Goal: Information Seeking & Learning: Learn about a topic

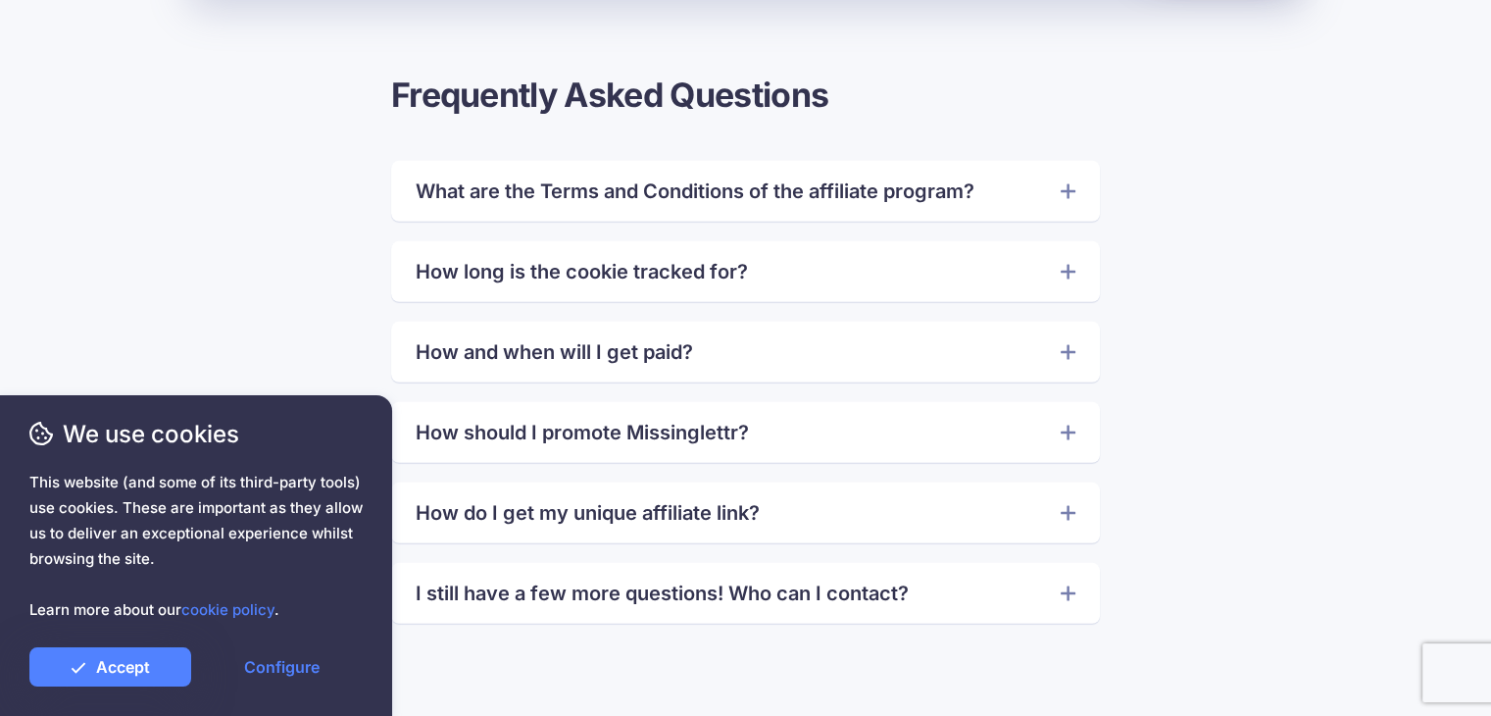
scroll to position [5882, 0]
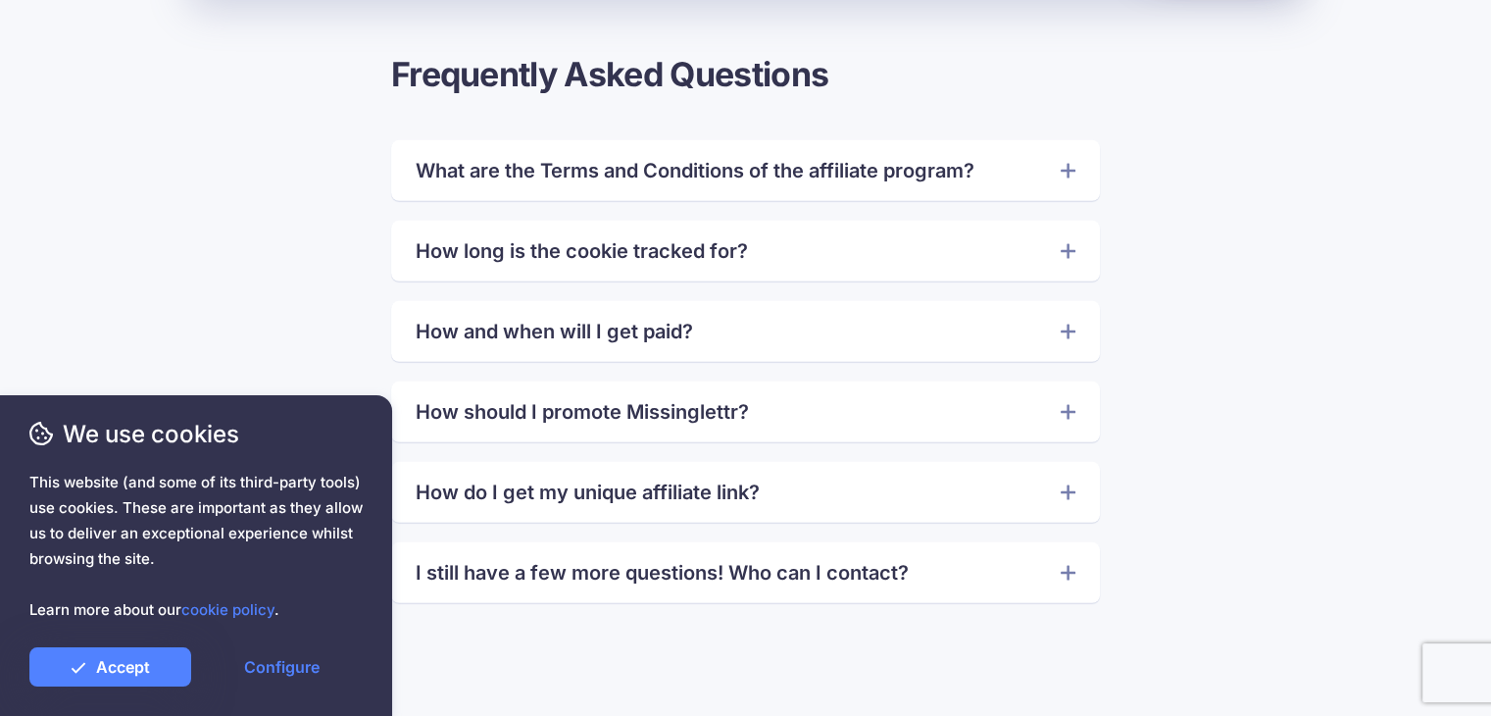
click at [722, 160] on link "What are the Terms and Conditions of the affiliate program?" at bounding box center [746, 170] width 660 height 31
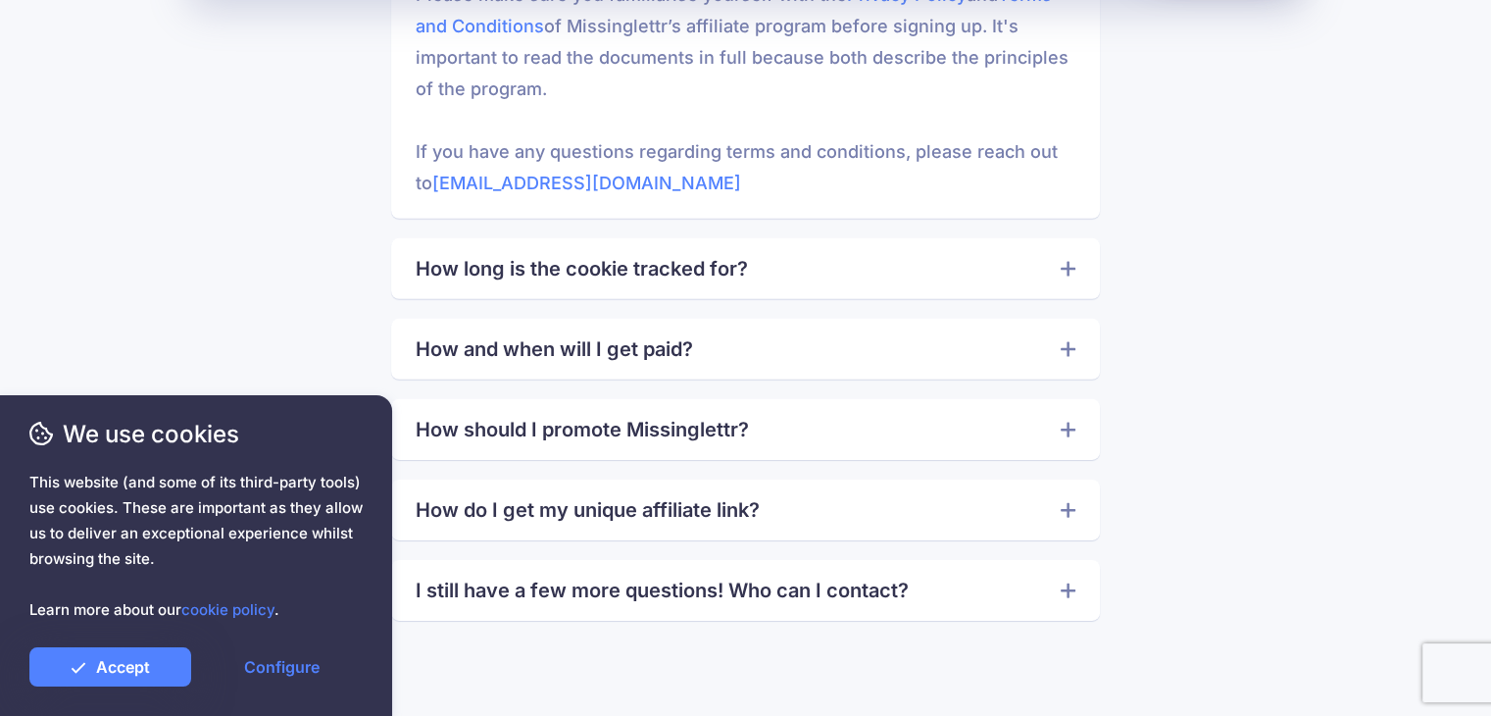
scroll to position [6176, 0]
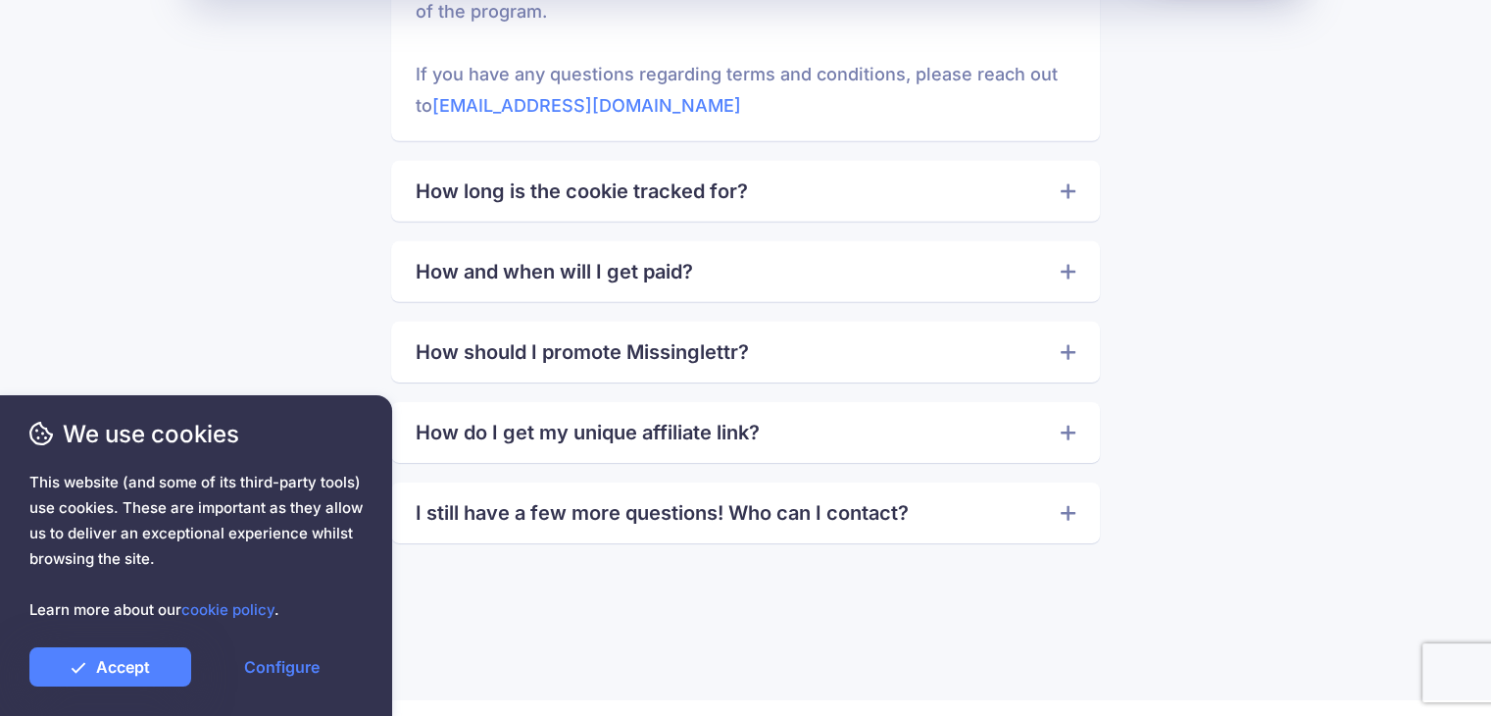
click at [715, 425] on link "How do I get my unique affiliate link?" at bounding box center [746, 432] width 660 height 31
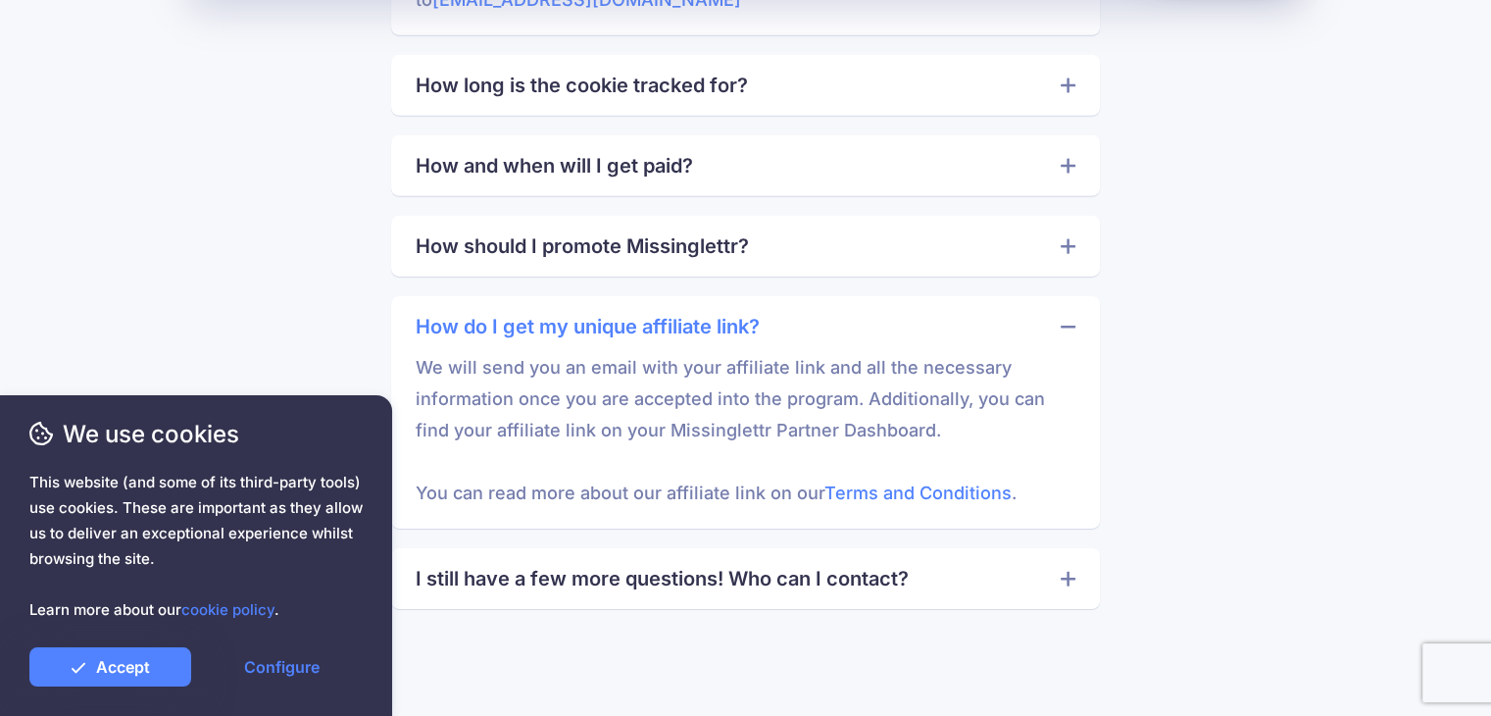
scroll to position [6274, 0]
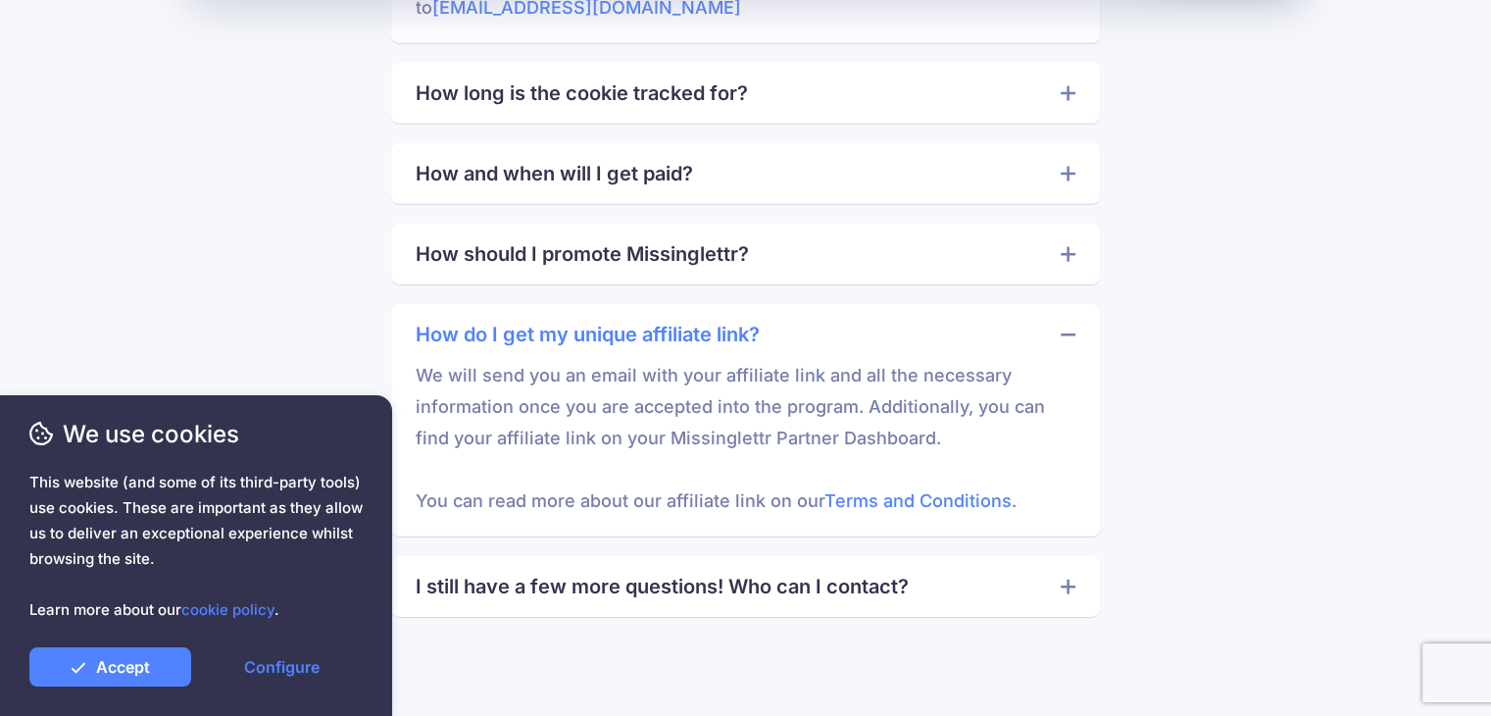
click at [725, 163] on link "How and when will I get paid?" at bounding box center [746, 173] width 660 height 31
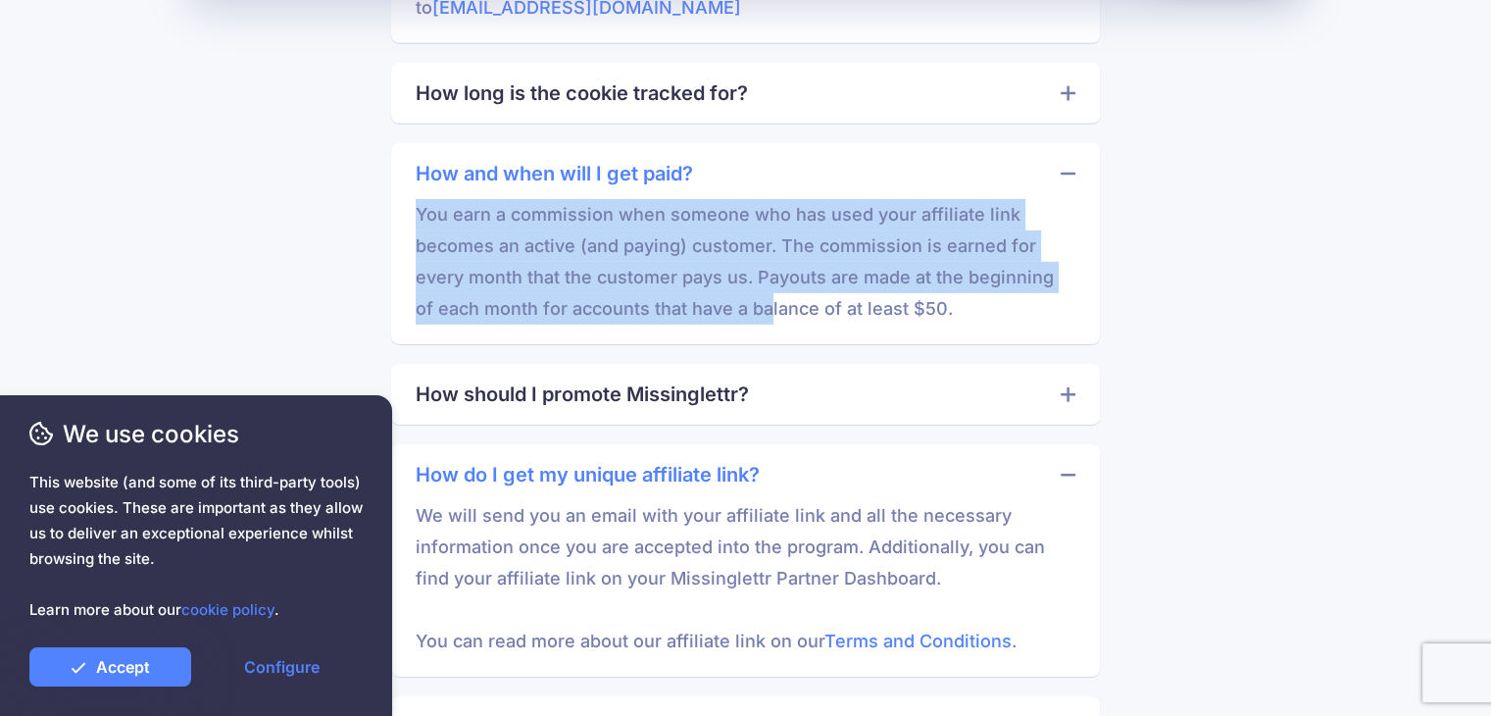
drag, startPoint x: 412, startPoint y: 207, endPoint x: 744, endPoint y: 325, distance: 352.6
click at [744, 325] on div "How and when will I get paid? You earn a commission when someone who has used y…" at bounding box center [745, 243] width 709 height 201
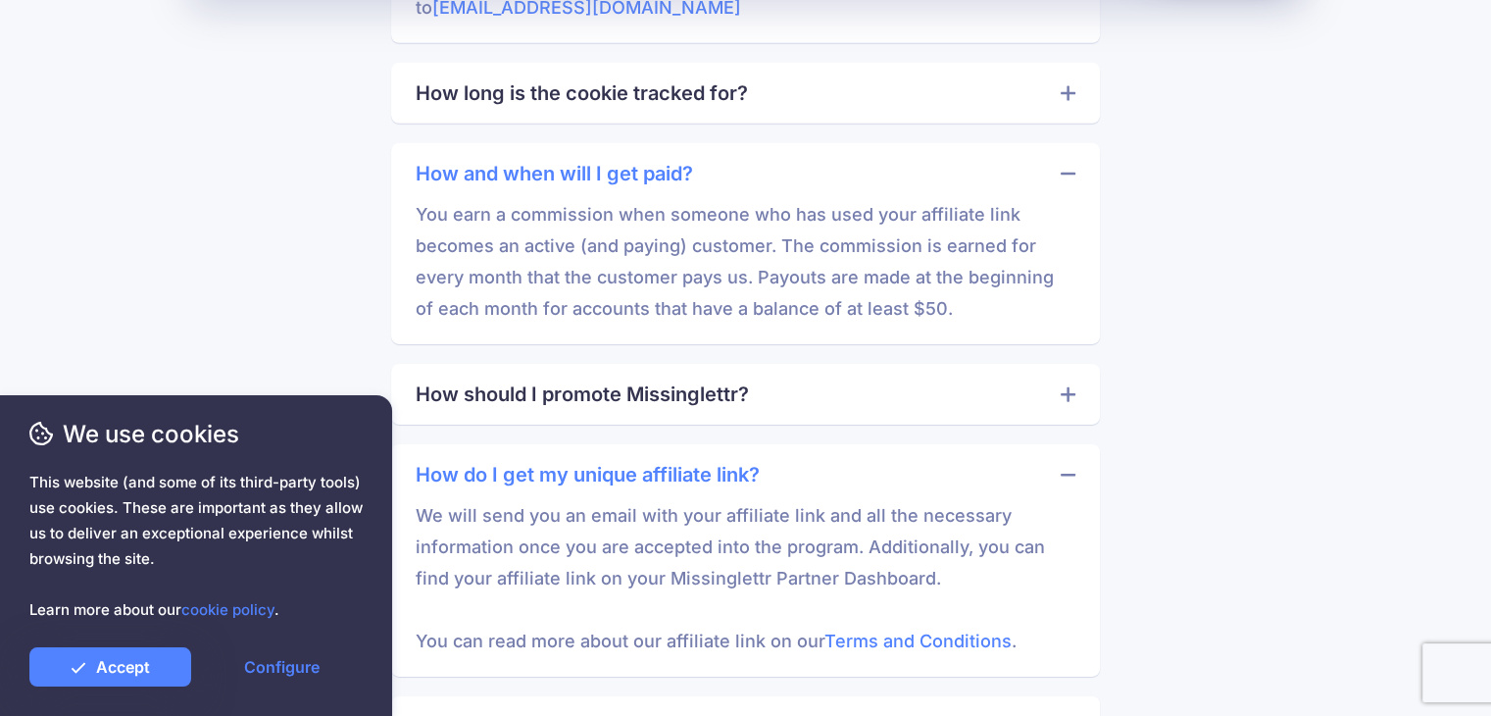
click at [825, 419] on div "How should I promote Missinglettr? We always recommend promoting Missinglettr i…" at bounding box center [745, 394] width 709 height 61
click at [816, 397] on link "How should I promote Missinglettr?" at bounding box center [746, 393] width 660 height 31
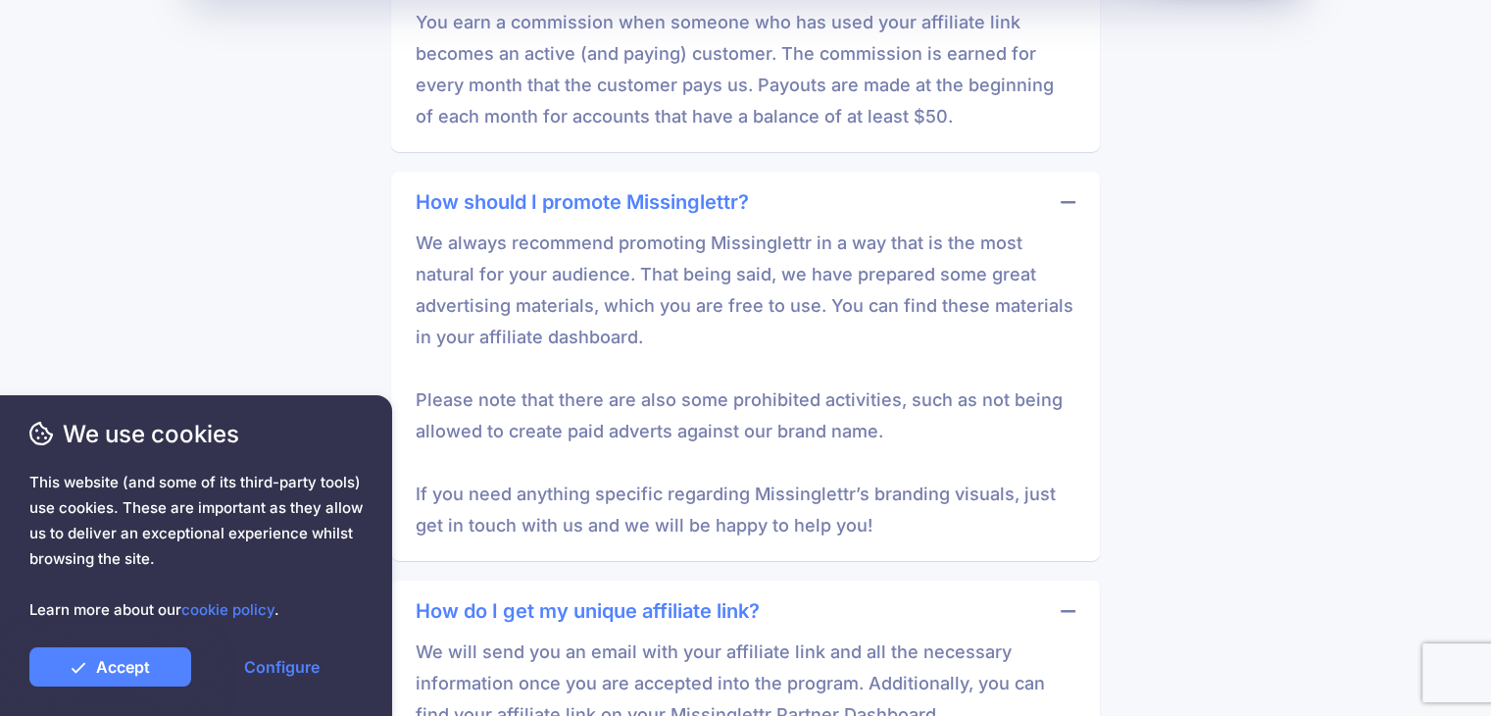
scroll to position [6470, 0]
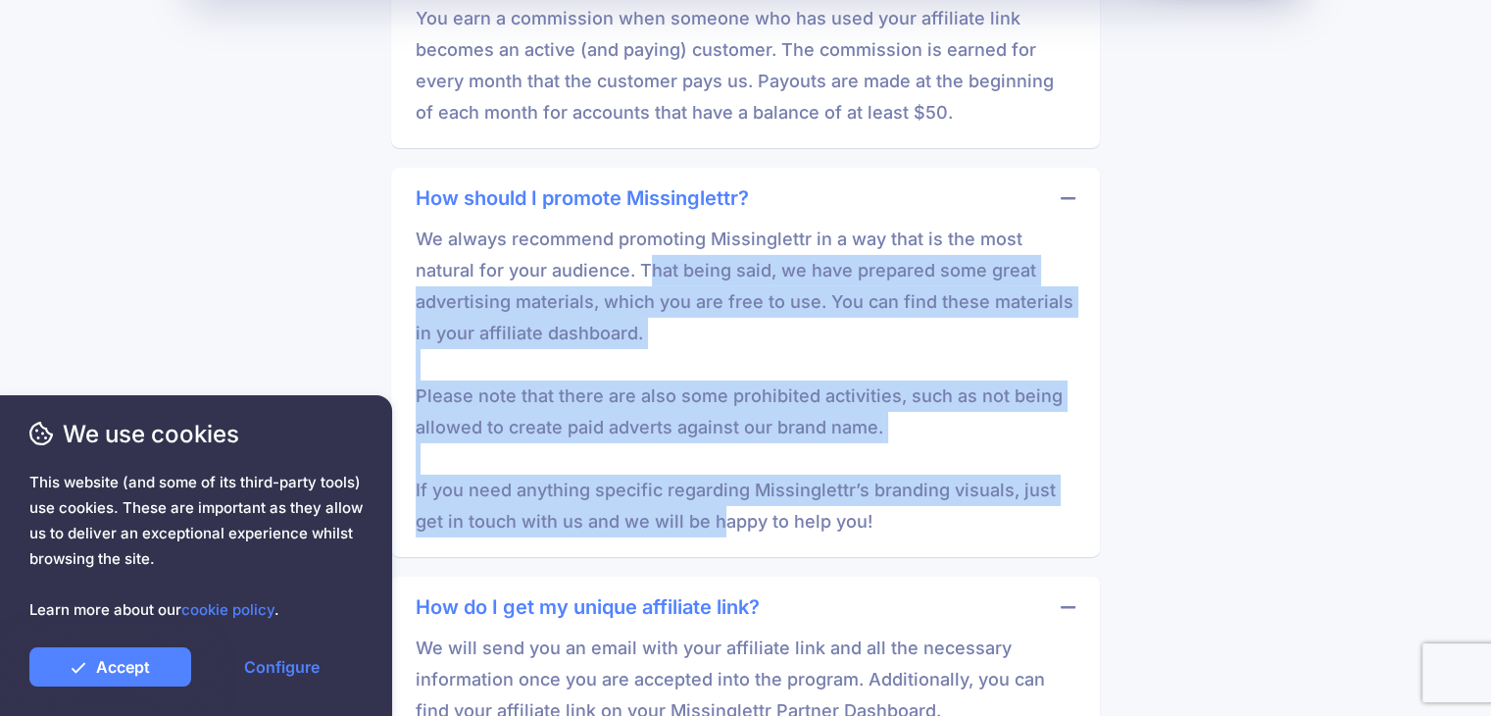
drag, startPoint x: 647, startPoint y: 270, endPoint x: 723, endPoint y: 520, distance: 261.1
click at [723, 520] on p "We always recommend promoting Missinglettr in a way that is the most natural fo…" at bounding box center [746, 376] width 660 height 324
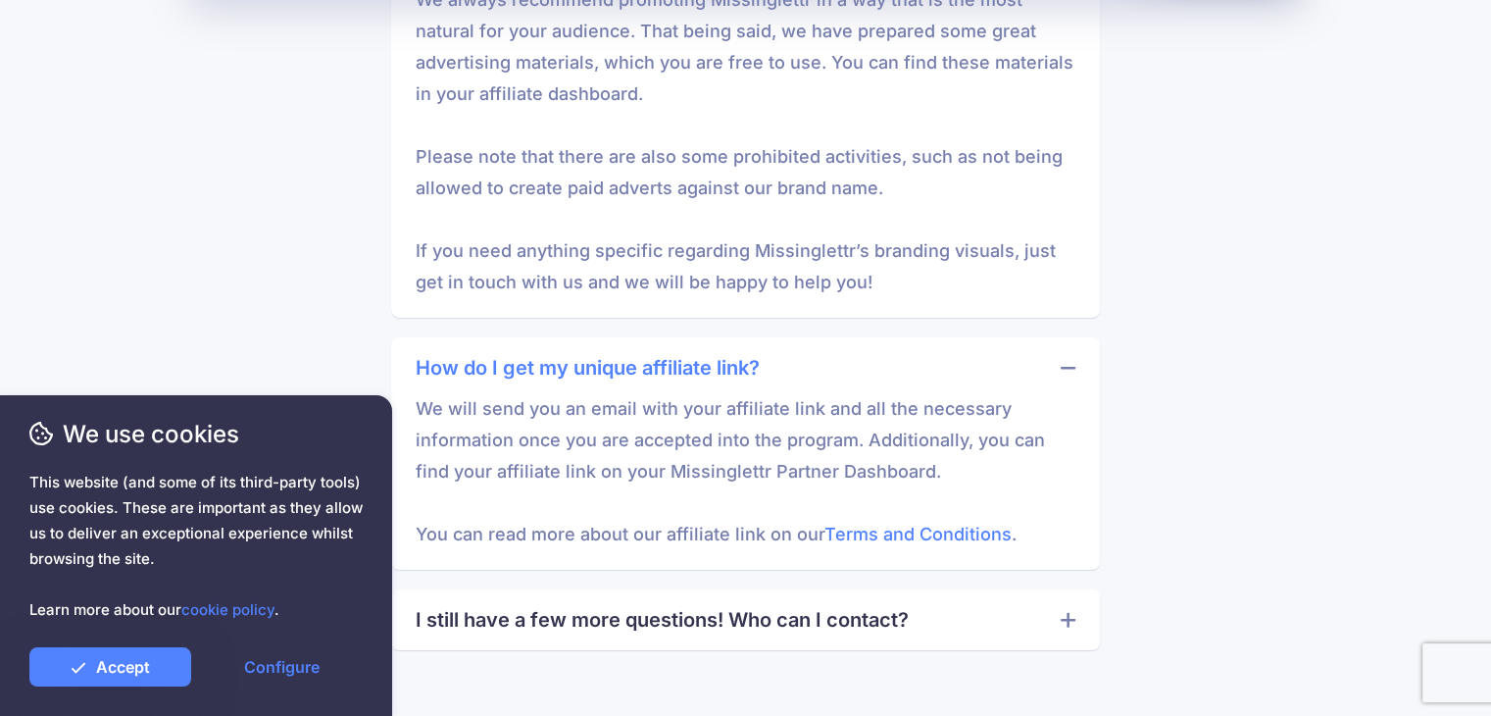
scroll to position [6863, 0]
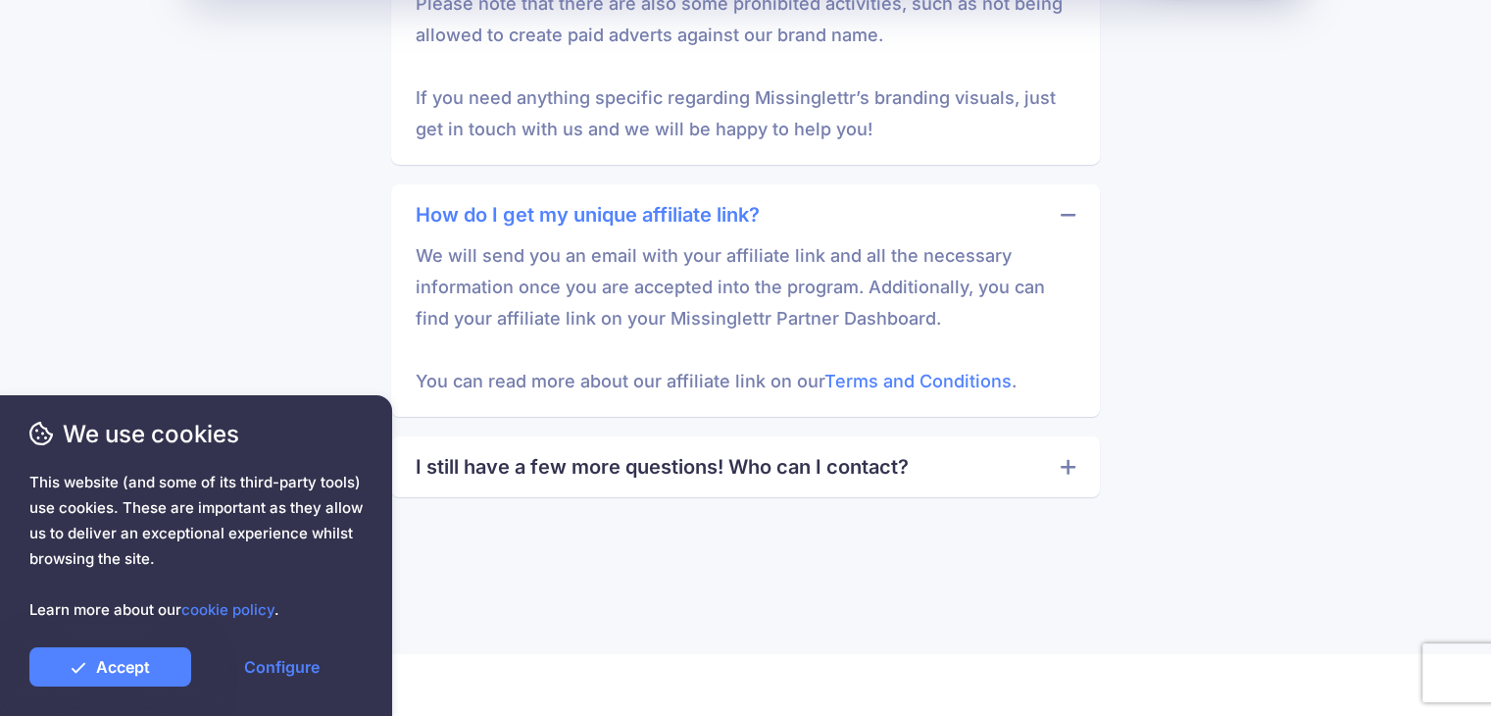
click at [726, 464] on link "I still have a few more questions! Who can I contact?" at bounding box center [746, 466] width 660 height 31
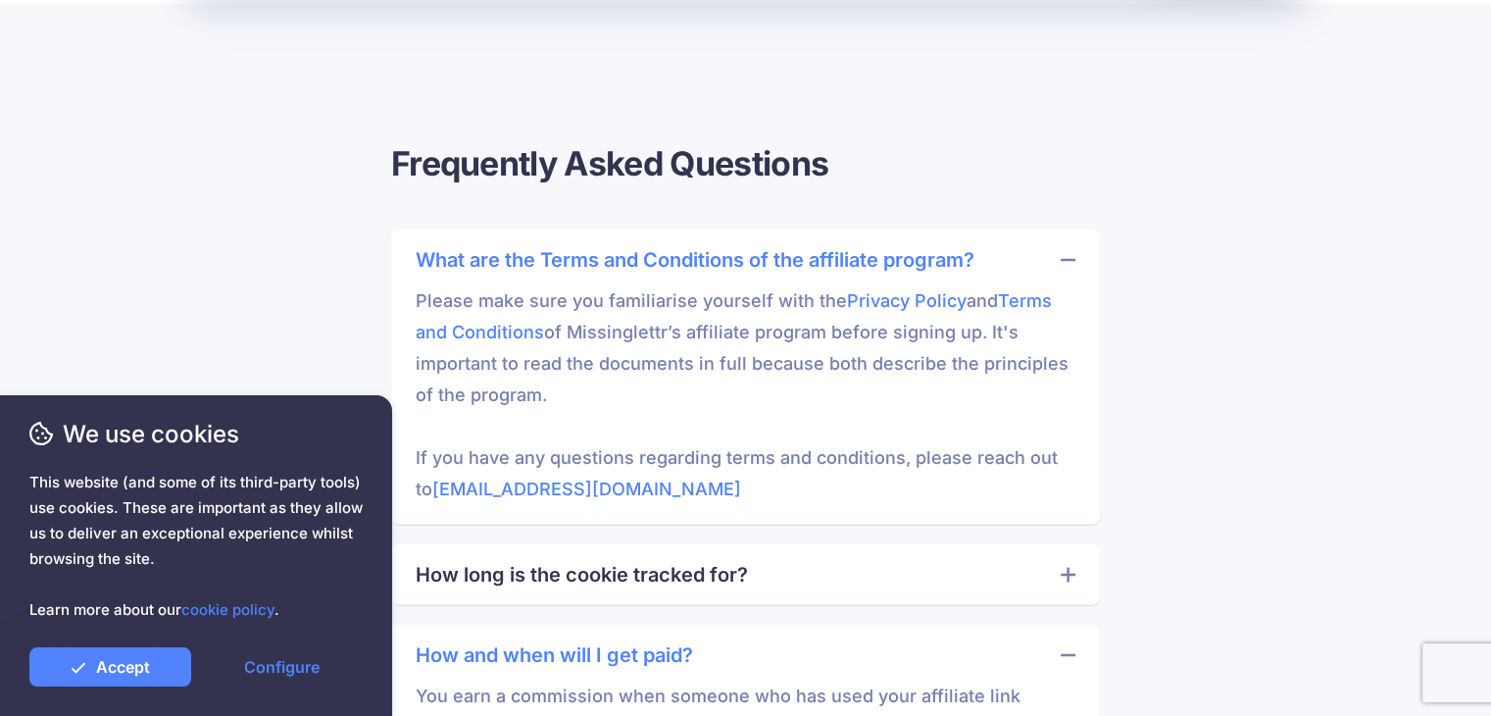
scroll to position [5882, 0]
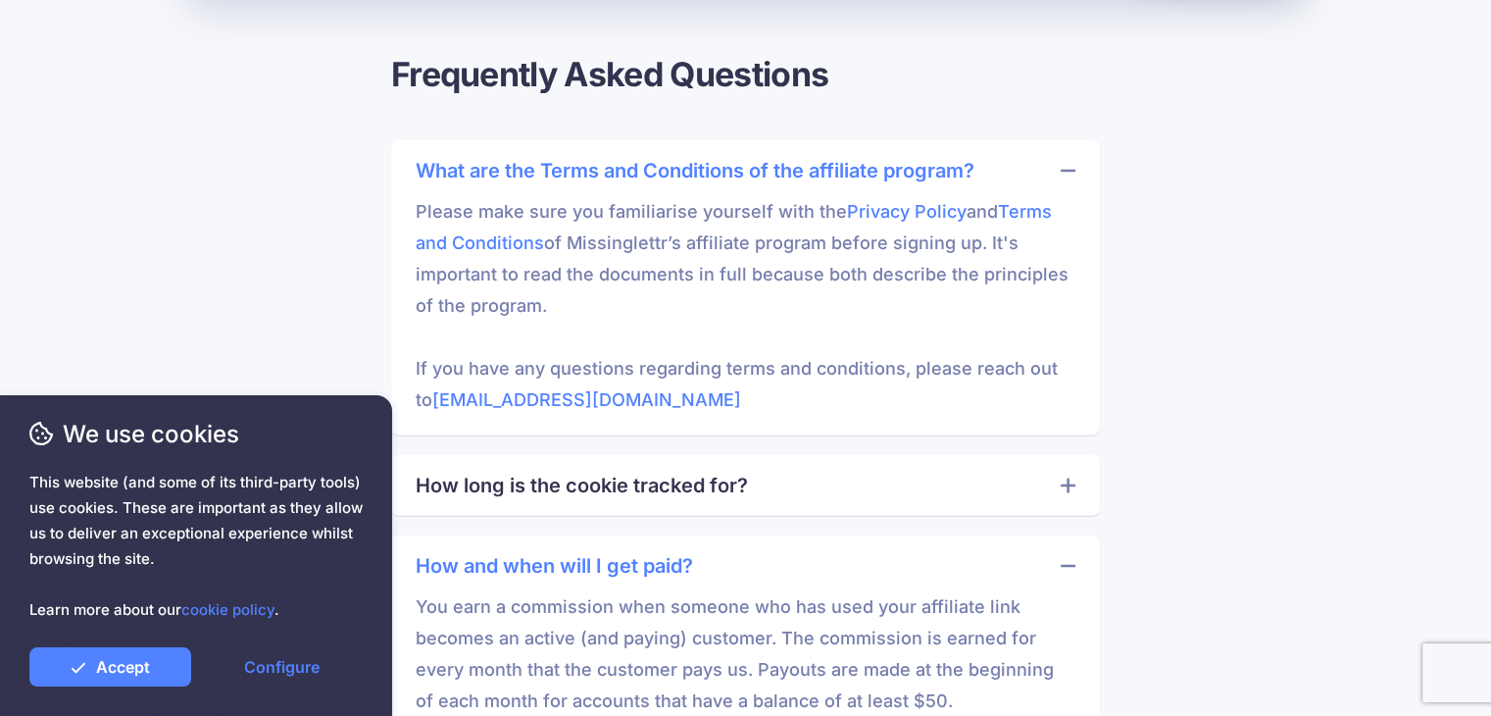
click at [718, 474] on link "How long is the cookie tracked for?" at bounding box center [746, 485] width 660 height 31
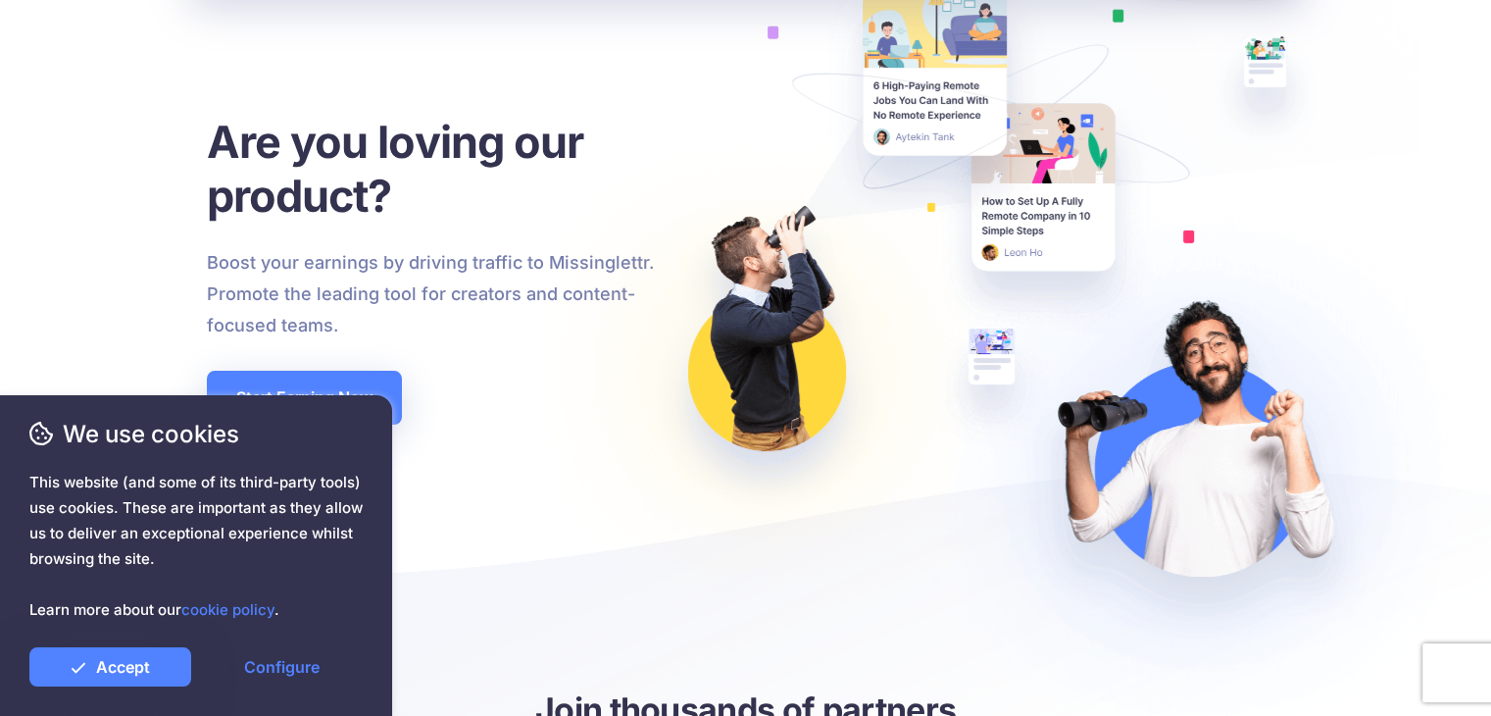
scroll to position [0, 0]
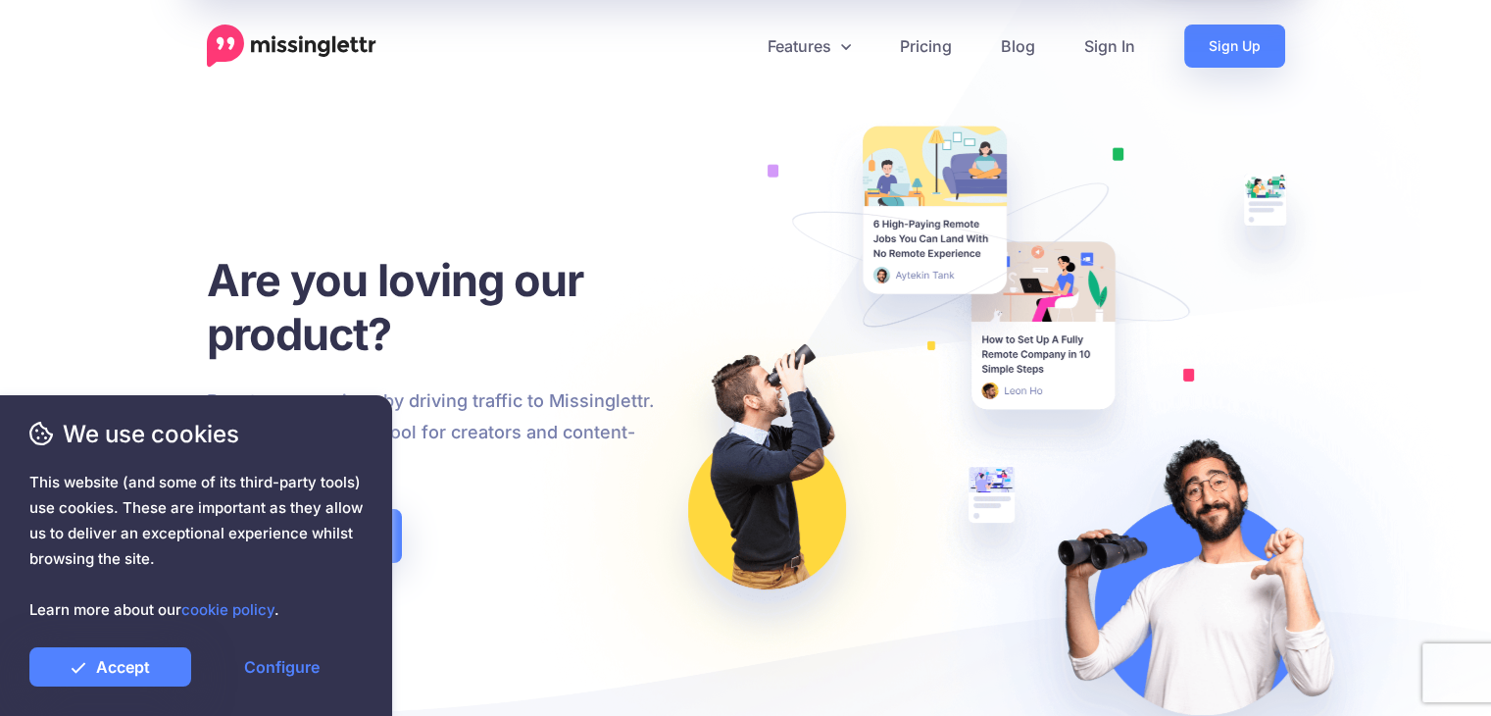
click at [261, 48] on img at bounding box center [292, 46] width 170 height 43
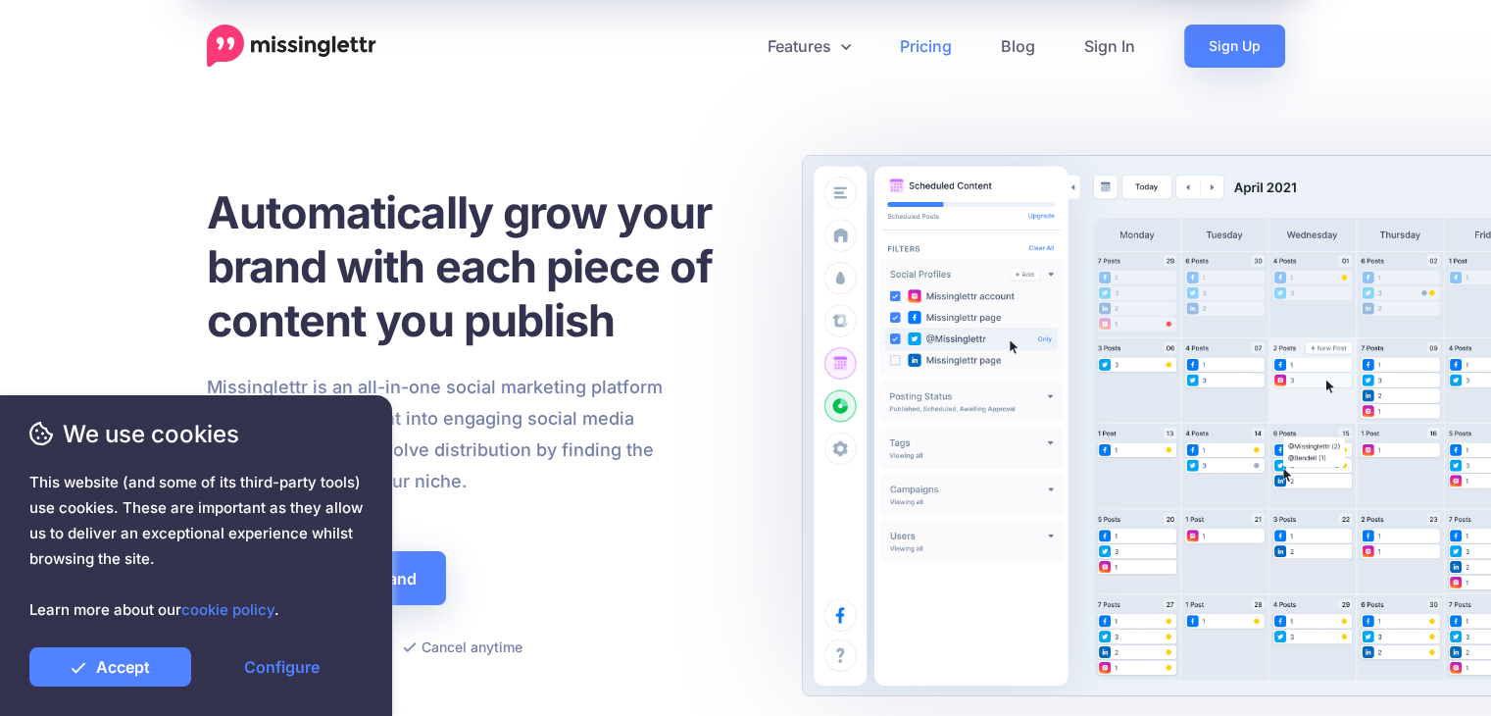
click at [934, 48] on link "Pricing" at bounding box center [925, 46] width 101 height 43
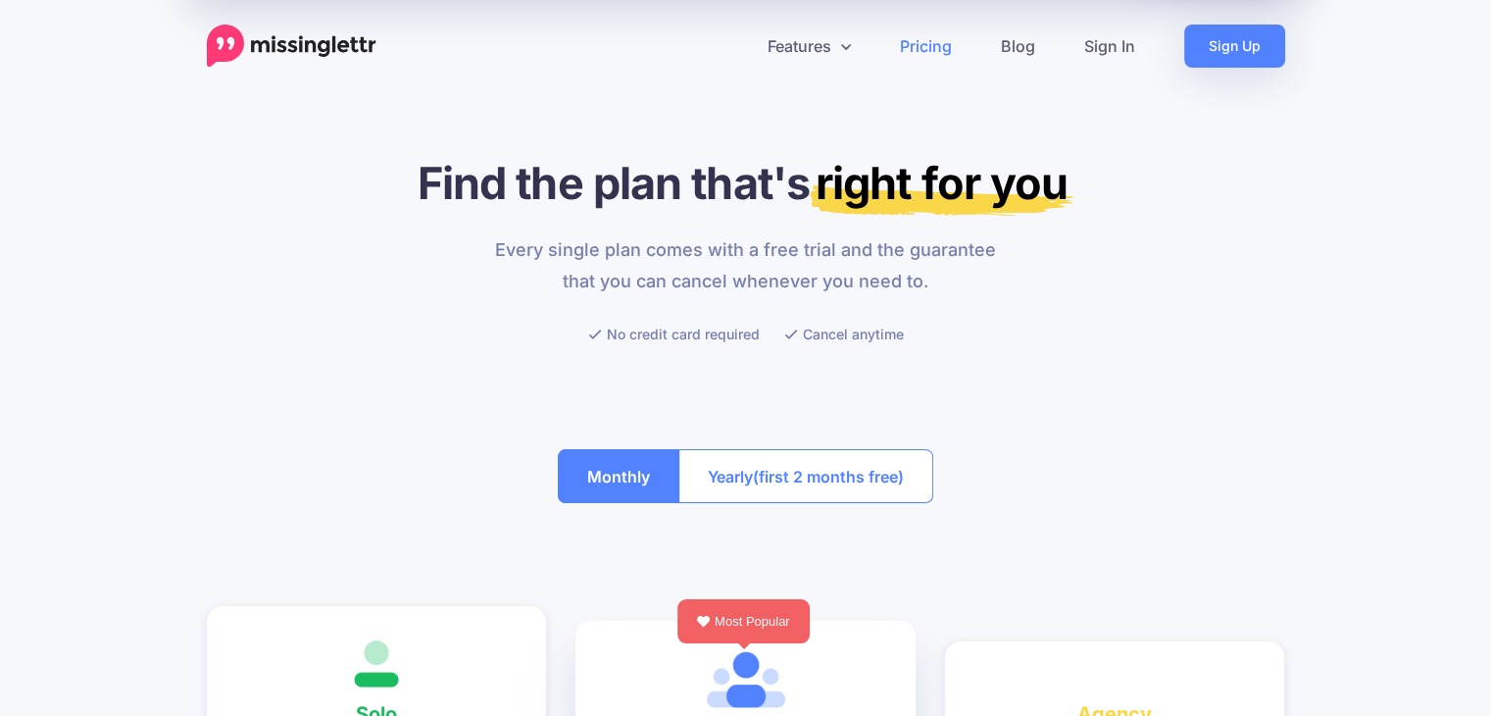
scroll to position [490, 0]
